Goal: Information Seeking & Learning: Learn about a topic

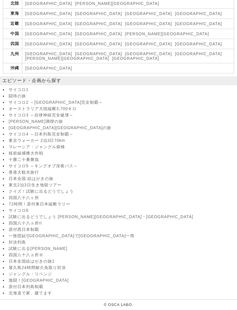
scroll to position [1900, 0]
click at [16, 88] on link "サイコロ1" at bounding box center [122, 90] width 227 height 5
click at [60, 100] on link "サイコロ2 ～[GEOGRAPHIC_DATA]完全制覇～" at bounding box center [122, 102] width 227 height 5
click at [64, 116] on link "サイコロ3 ～自律神経完全破壊～" at bounding box center [122, 115] width 227 height 5
click at [47, 119] on link "[PERSON_NAME]満喫の旅" at bounding box center [122, 121] width 227 height 5
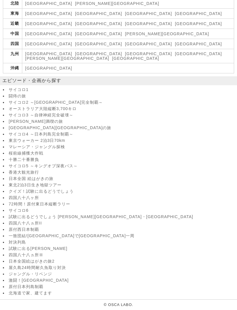
click at [63, 132] on link "サイコロ4 ～日本列島完全制覇～" at bounding box center [122, 134] width 227 height 5
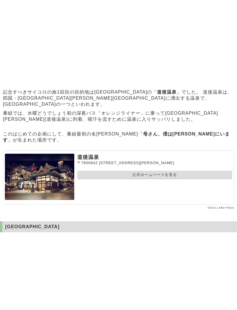
scroll to position [230, 0]
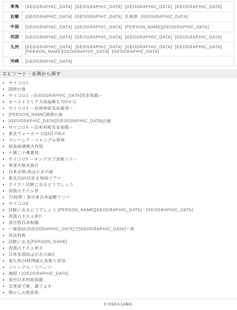
scroll to position [664, 0]
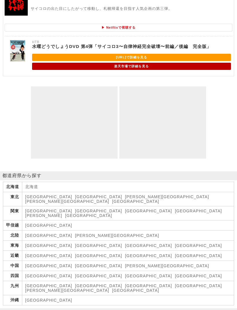
scroll to position [1239, 0]
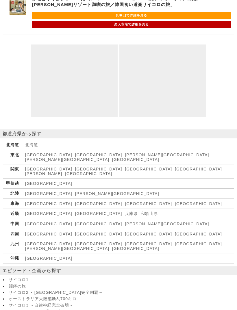
scroll to position [713, 0]
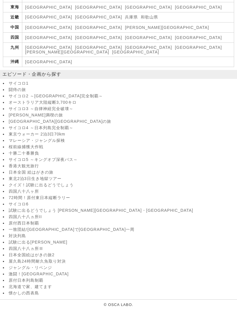
scroll to position [1105, 0]
click at [64, 132] on link "東京ウォーカー 2泊3日70km" at bounding box center [122, 134] width 227 height 5
click at [36, 145] on link "桜前線捕獲大作戦" at bounding box center [122, 147] width 227 height 5
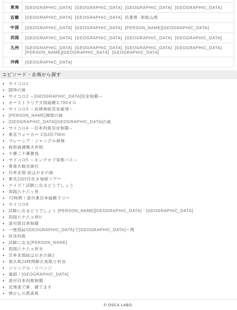
click at [67, 163] on link "サイコロ5 ～キングオブ深夜バス～" at bounding box center [122, 159] width 227 height 5
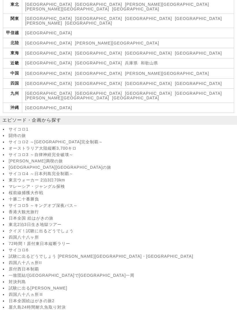
scroll to position [634, 0]
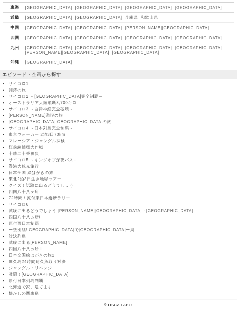
click at [45, 175] on link "日本全国 絵はがきの旅" at bounding box center [122, 172] width 227 height 5
click at [58, 176] on link "東北2泊3日生き地獄ツアー" at bounding box center [122, 178] width 227 height 5
click at [67, 188] on link "クイズ！試験に出るどうでしょう" at bounding box center [122, 185] width 227 height 5
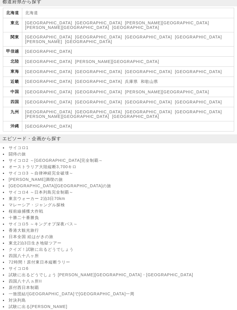
scroll to position [1314, 0]
